Goal: Information Seeking & Learning: Understand process/instructions

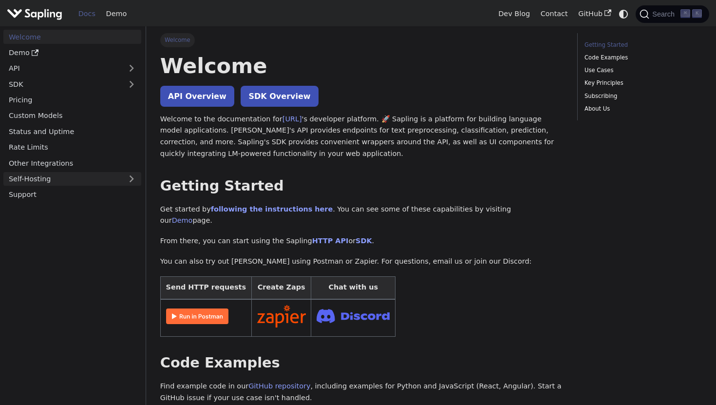
click at [65, 173] on link "Self-Hosting" at bounding box center [72, 179] width 138 height 14
click at [65, 191] on link "Overview" at bounding box center [75, 194] width 132 height 14
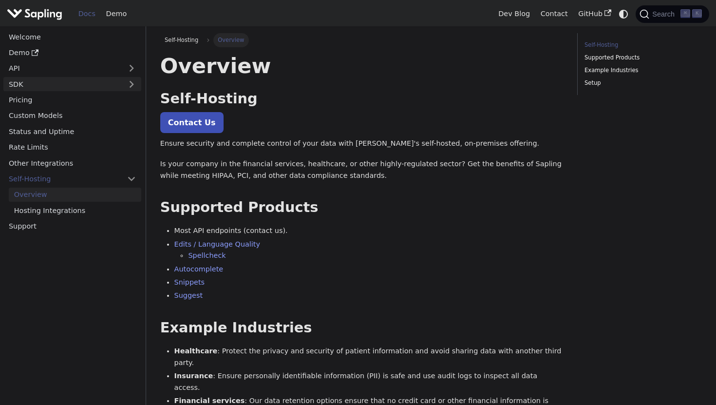
click at [52, 84] on link "SDK" at bounding box center [62, 84] width 118 height 14
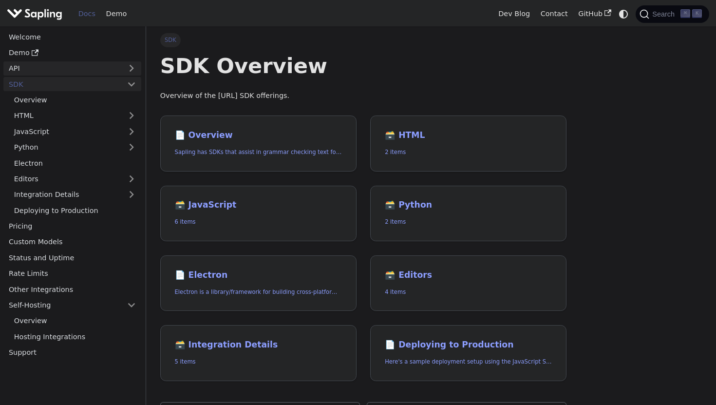
click at [56, 73] on link "API" at bounding box center [62, 68] width 118 height 14
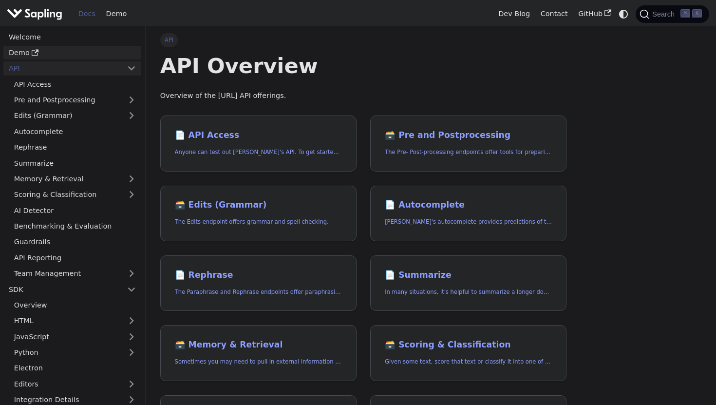
click at [32, 51] on icon "Docs sidebar" at bounding box center [35, 52] width 7 height 7
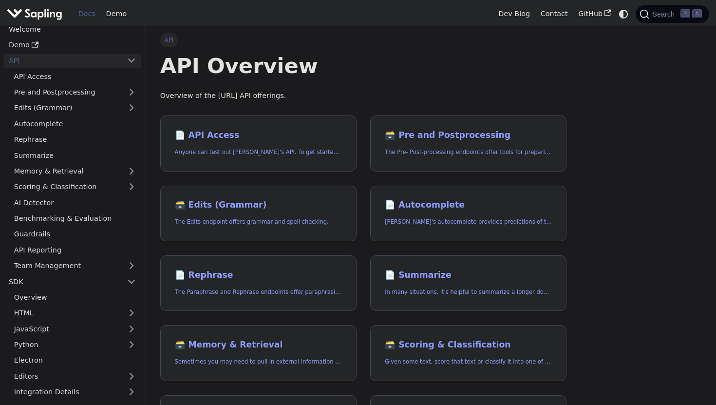
scroll to position [12, 0]
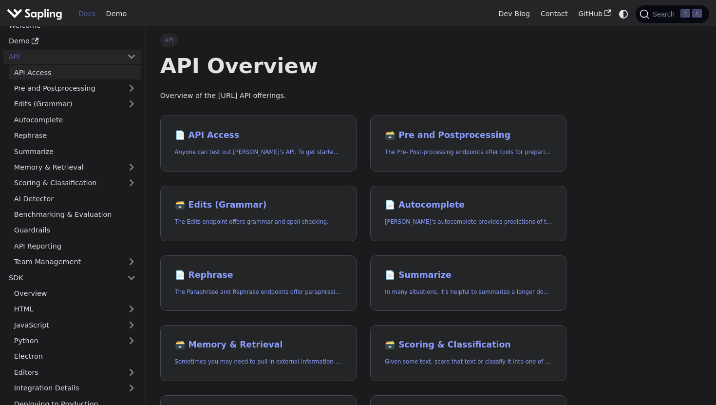
click at [41, 68] on link "API Access" at bounding box center [75, 72] width 132 height 14
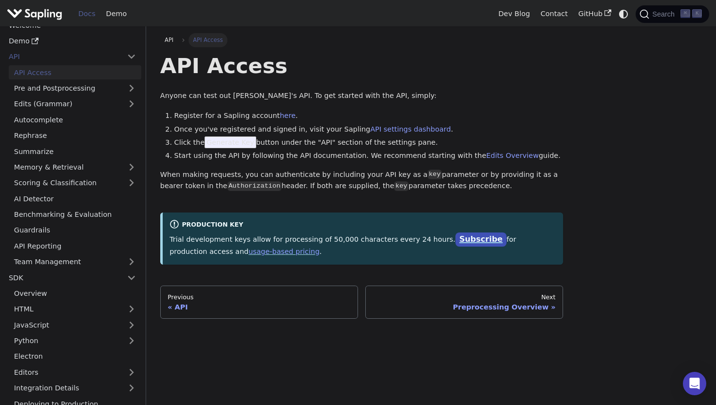
click at [461, 241] on link "Subscribe" at bounding box center [480, 239] width 51 height 14
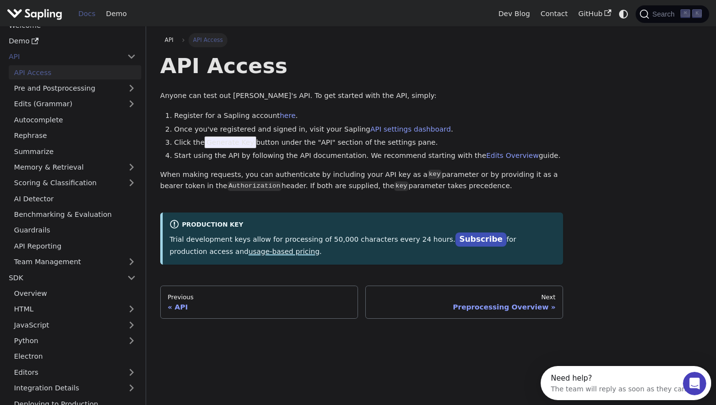
click at [248, 251] on link "usage-based pricing" at bounding box center [283, 251] width 71 height 8
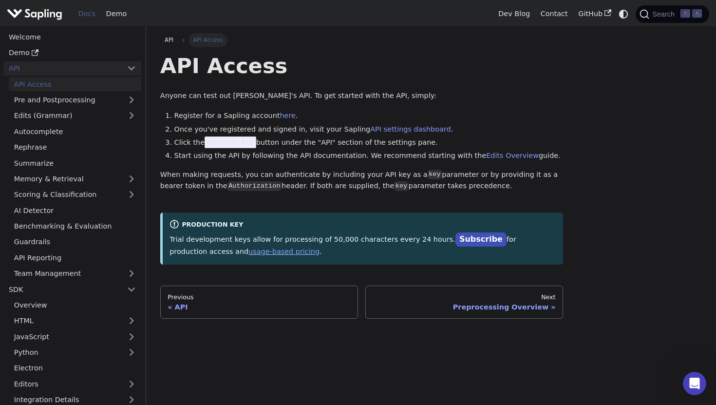
click at [51, 63] on link "API" at bounding box center [62, 68] width 118 height 14
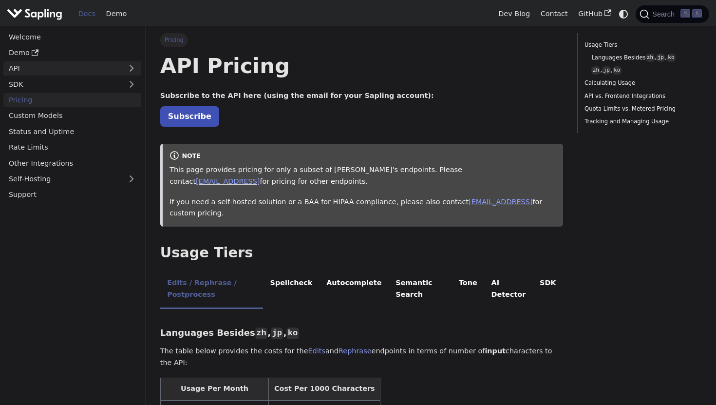
click at [62, 65] on link "API" at bounding box center [62, 68] width 118 height 14
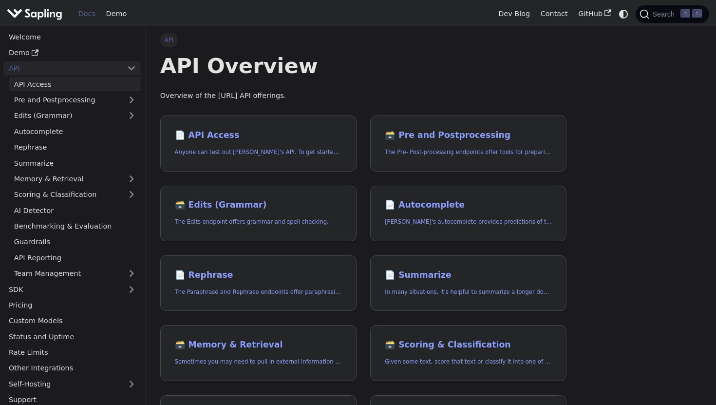
click at [61, 85] on link "API Access" at bounding box center [75, 84] width 132 height 14
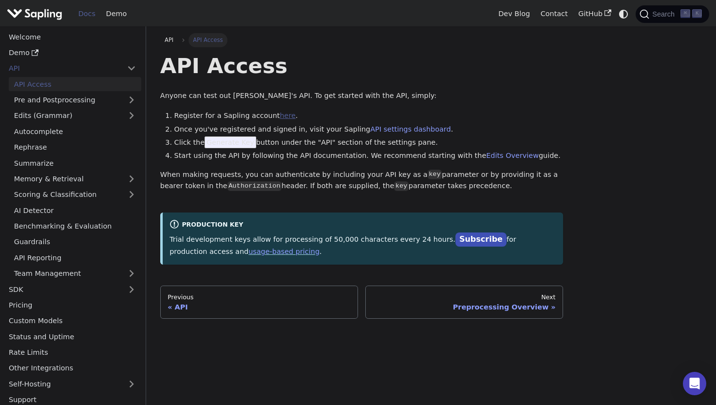
click at [280, 116] on link "here" at bounding box center [288, 116] width 16 height 8
